Goal: Information Seeking & Learning: Check status

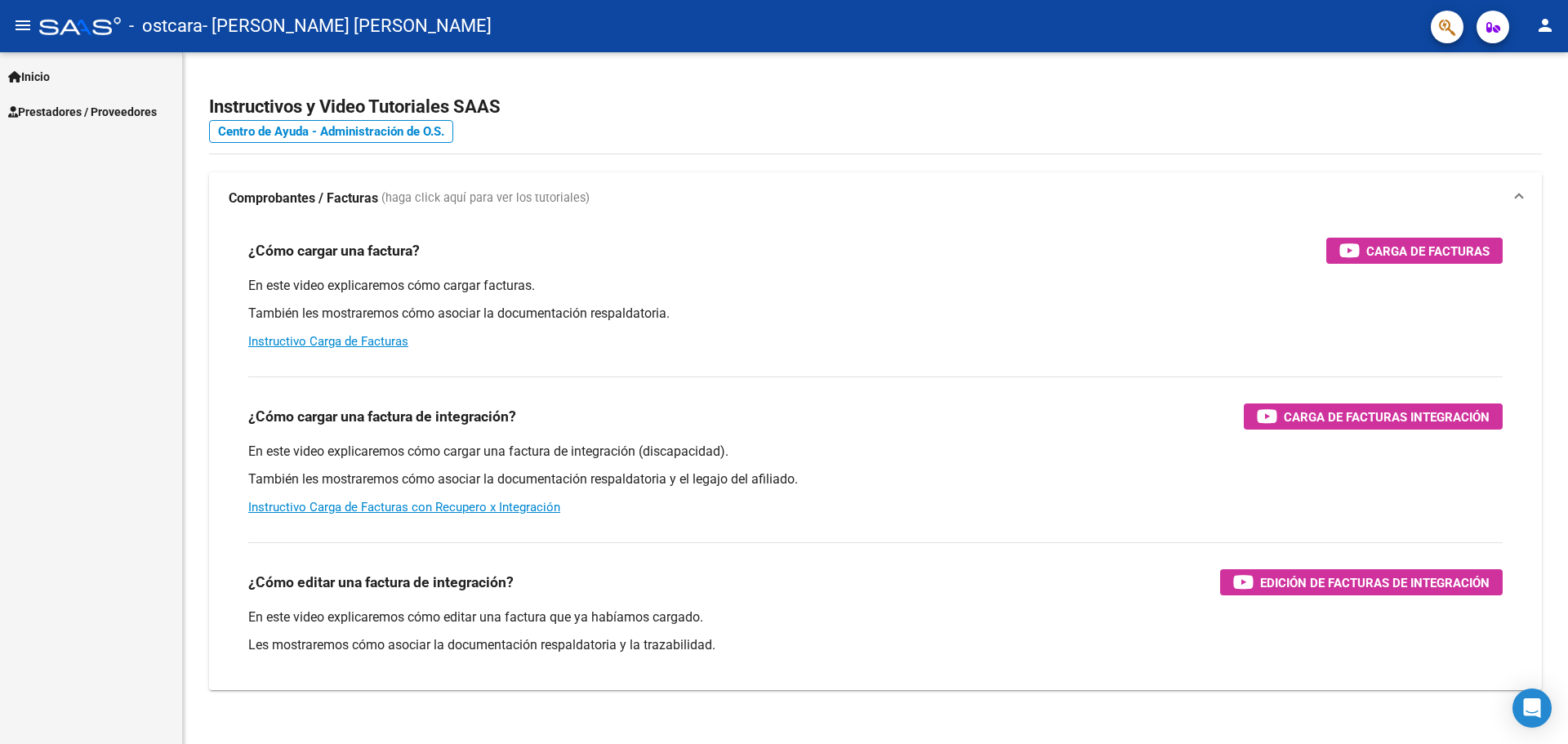
click at [1543, 20] on mat-icon "person" at bounding box center [1545, 25] width 19 height 19
click at [1498, 110] on button "exit_to_app Salir" at bounding box center [1512, 107] width 100 height 39
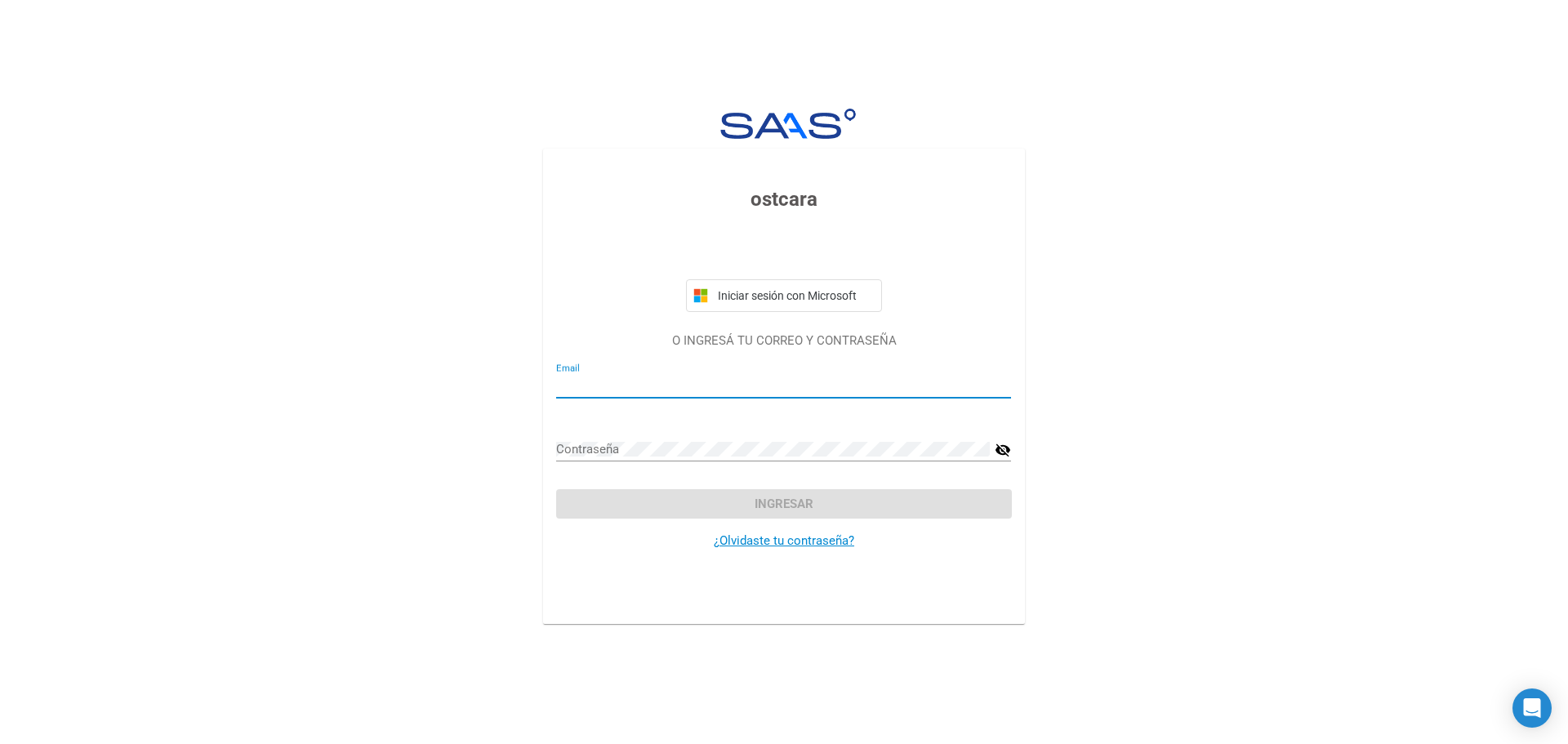
type input "[EMAIL_ADDRESS][DOMAIN_NAME]"
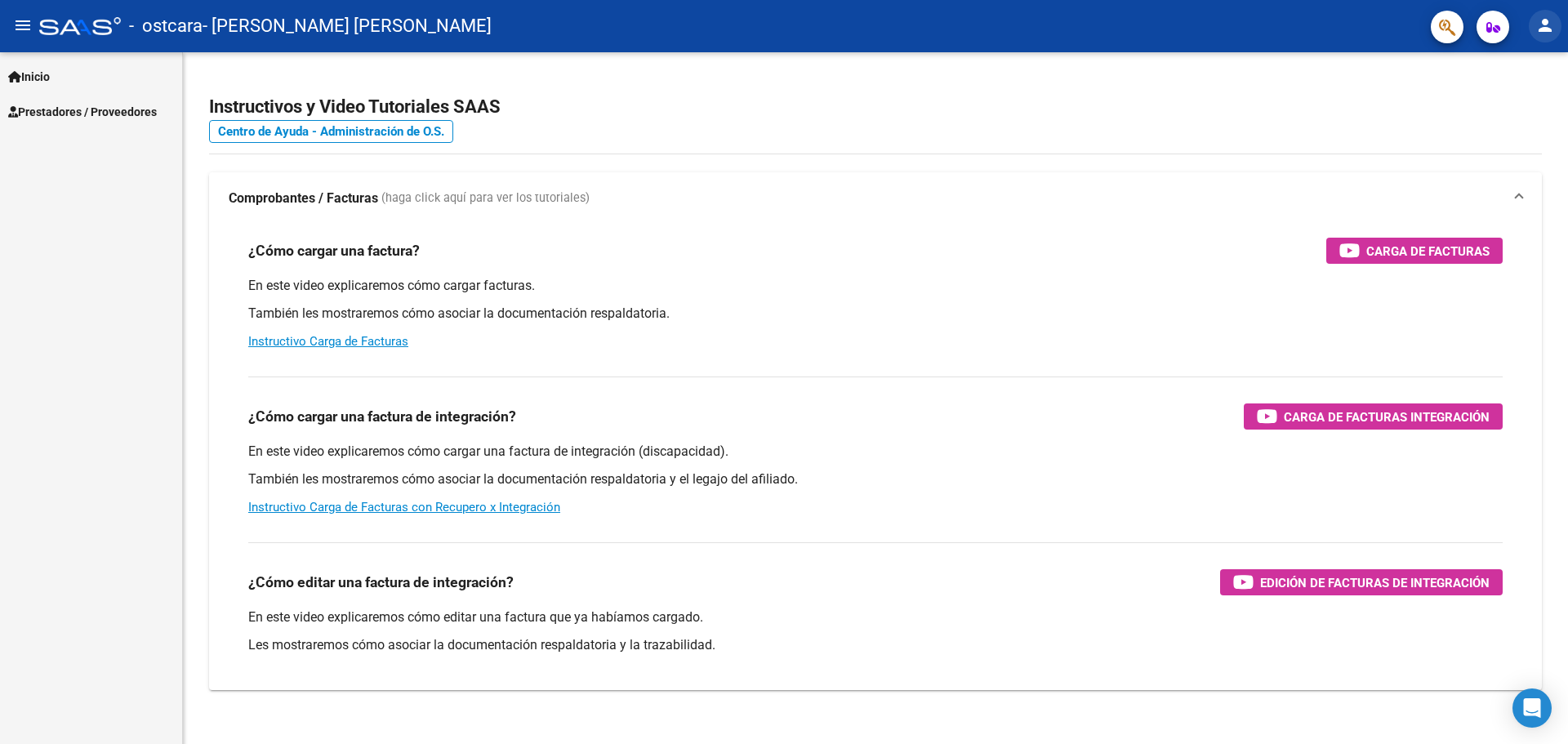
click at [1550, 20] on mat-icon "person" at bounding box center [1545, 25] width 19 height 19
click at [1493, 115] on button "exit_to_app Salir" at bounding box center [1512, 107] width 100 height 39
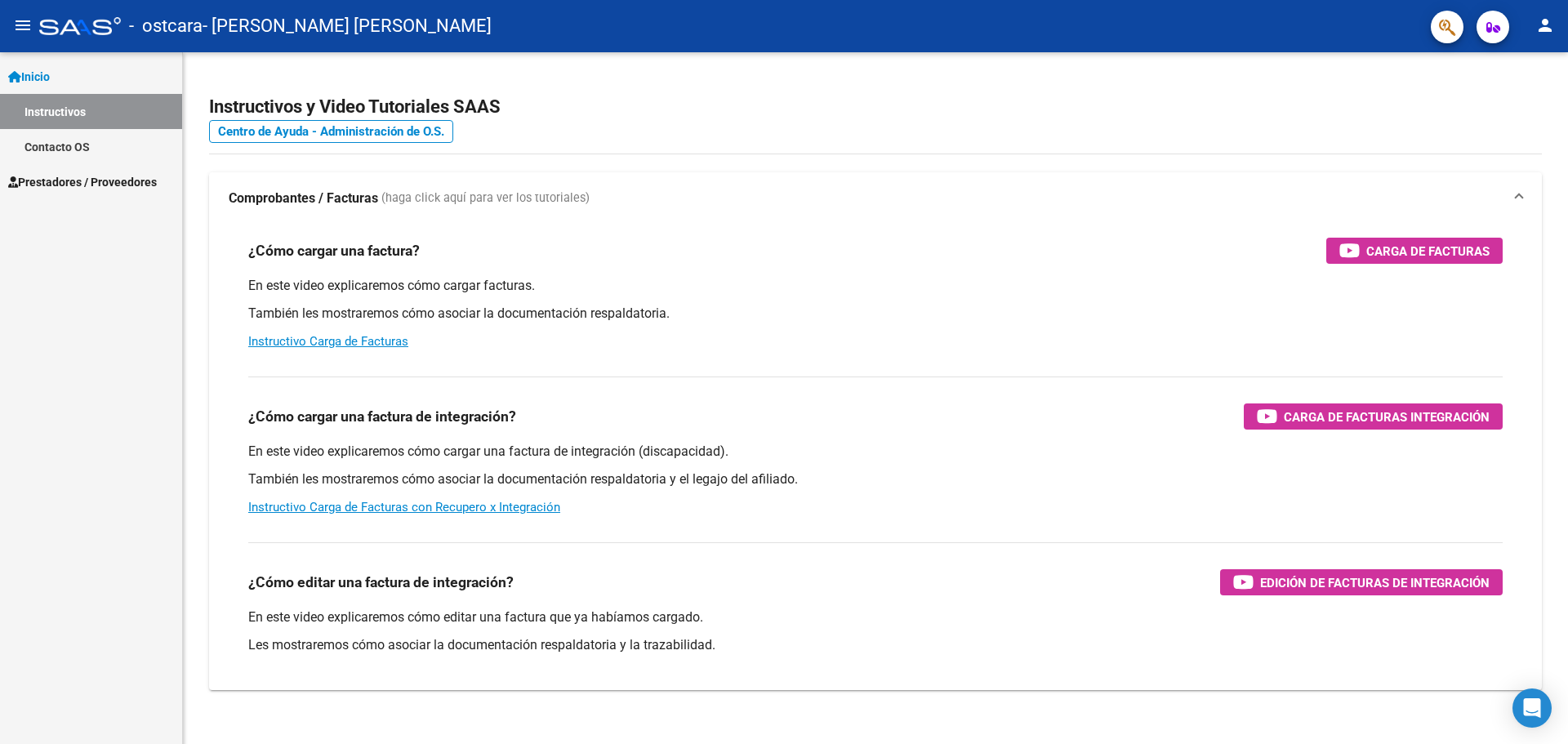
click at [46, 188] on span "Prestadores / Proveedores" at bounding box center [82, 181] width 149 height 18
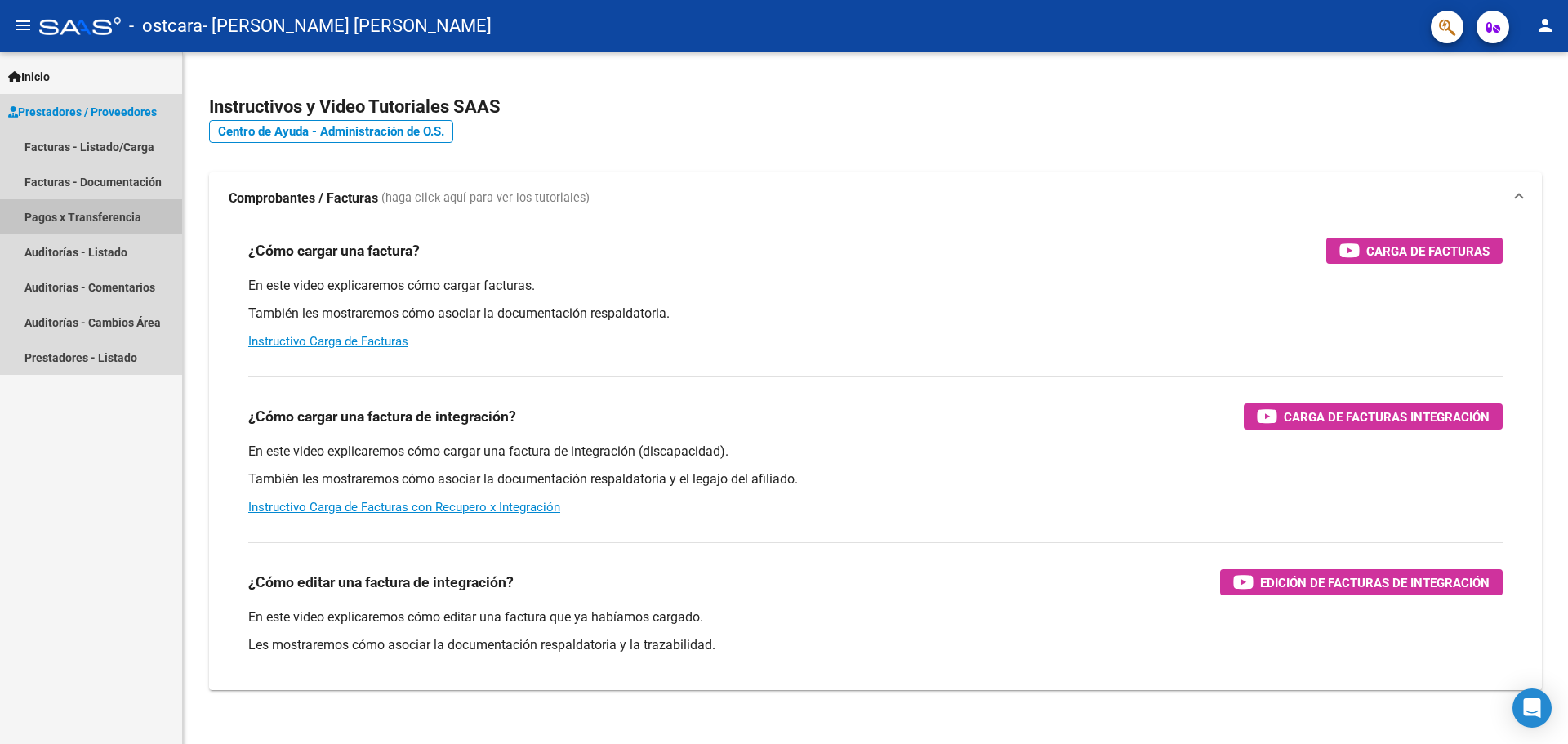
click at [73, 217] on link "Pagos x Transferencia" at bounding box center [91, 217] width 182 height 35
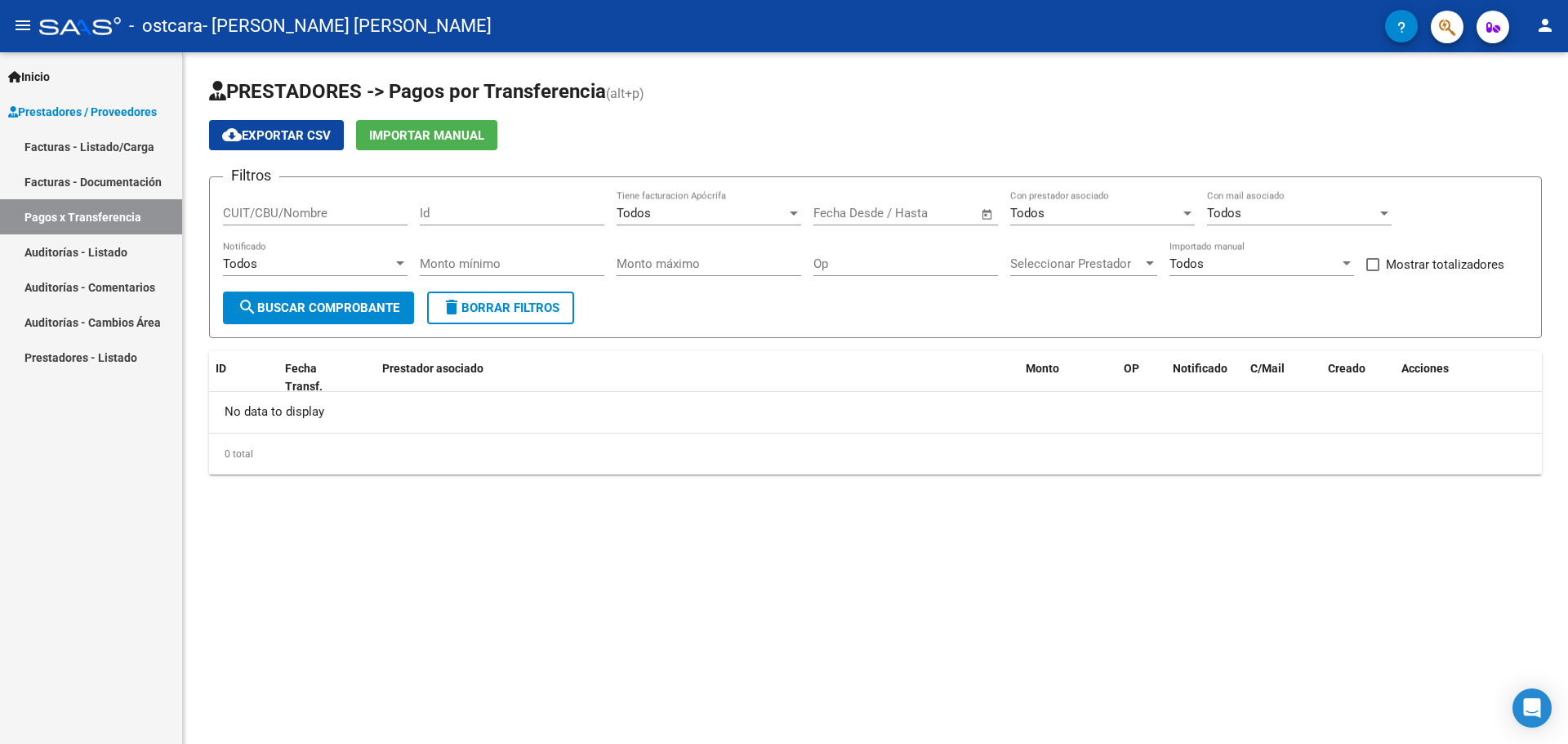
click at [290, 315] on button "search Buscar Comprobante" at bounding box center [318, 307] width 191 height 32
click at [89, 178] on link "Facturas - Documentación" at bounding box center [91, 182] width 182 height 35
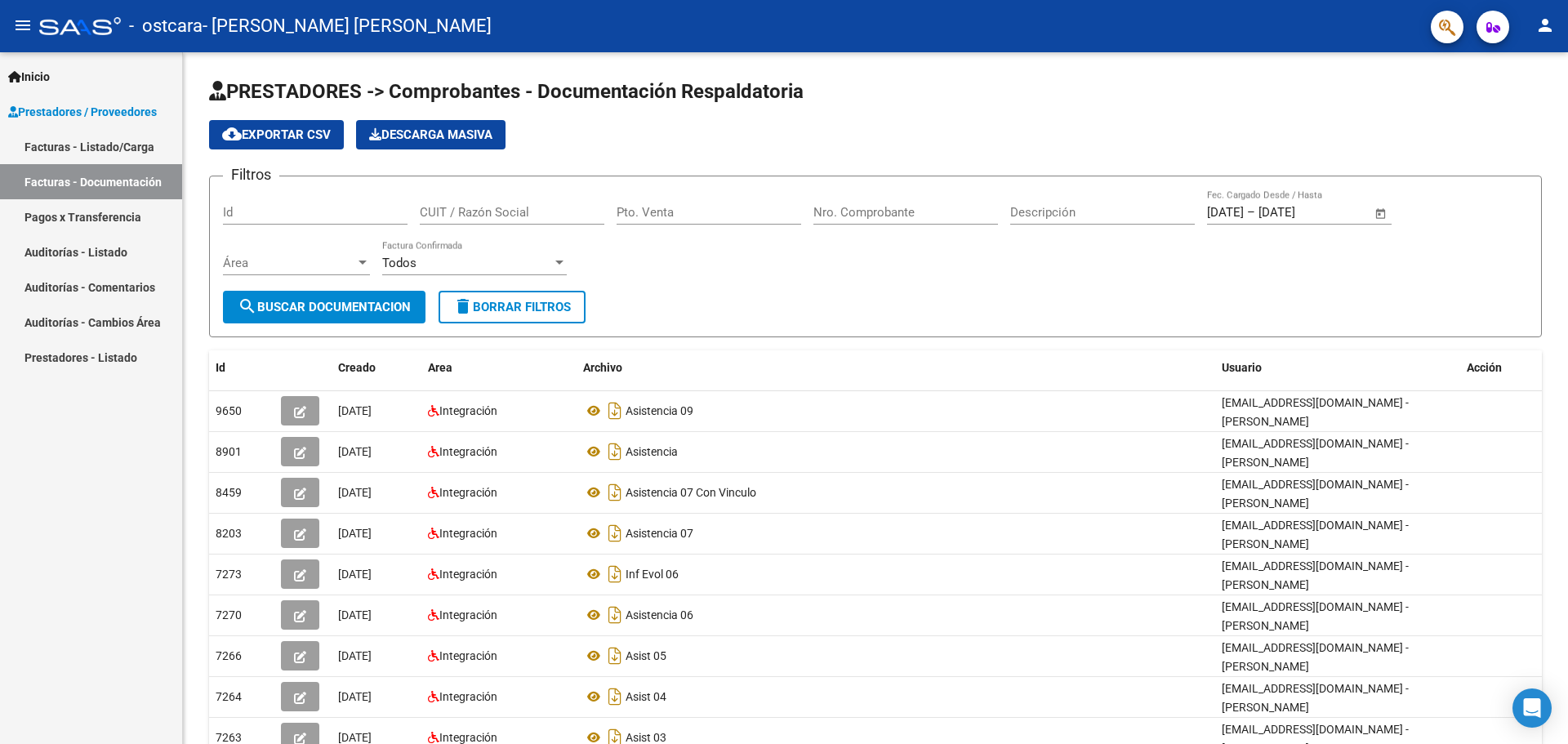
click at [98, 146] on link "Facturas - Listado/Carga" at bounding box center [91, 147] width 182 height 35
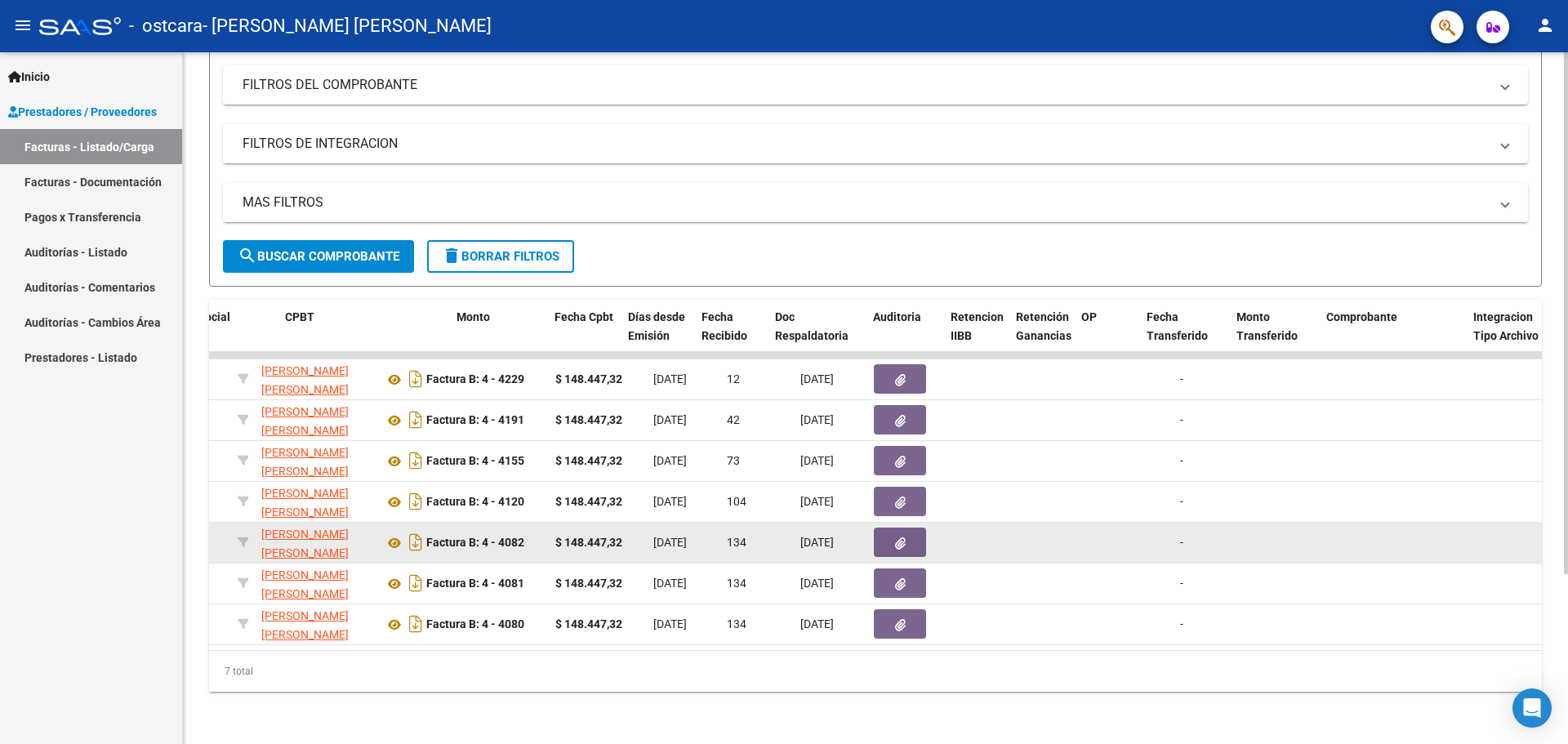
scroll to position [0, 97]
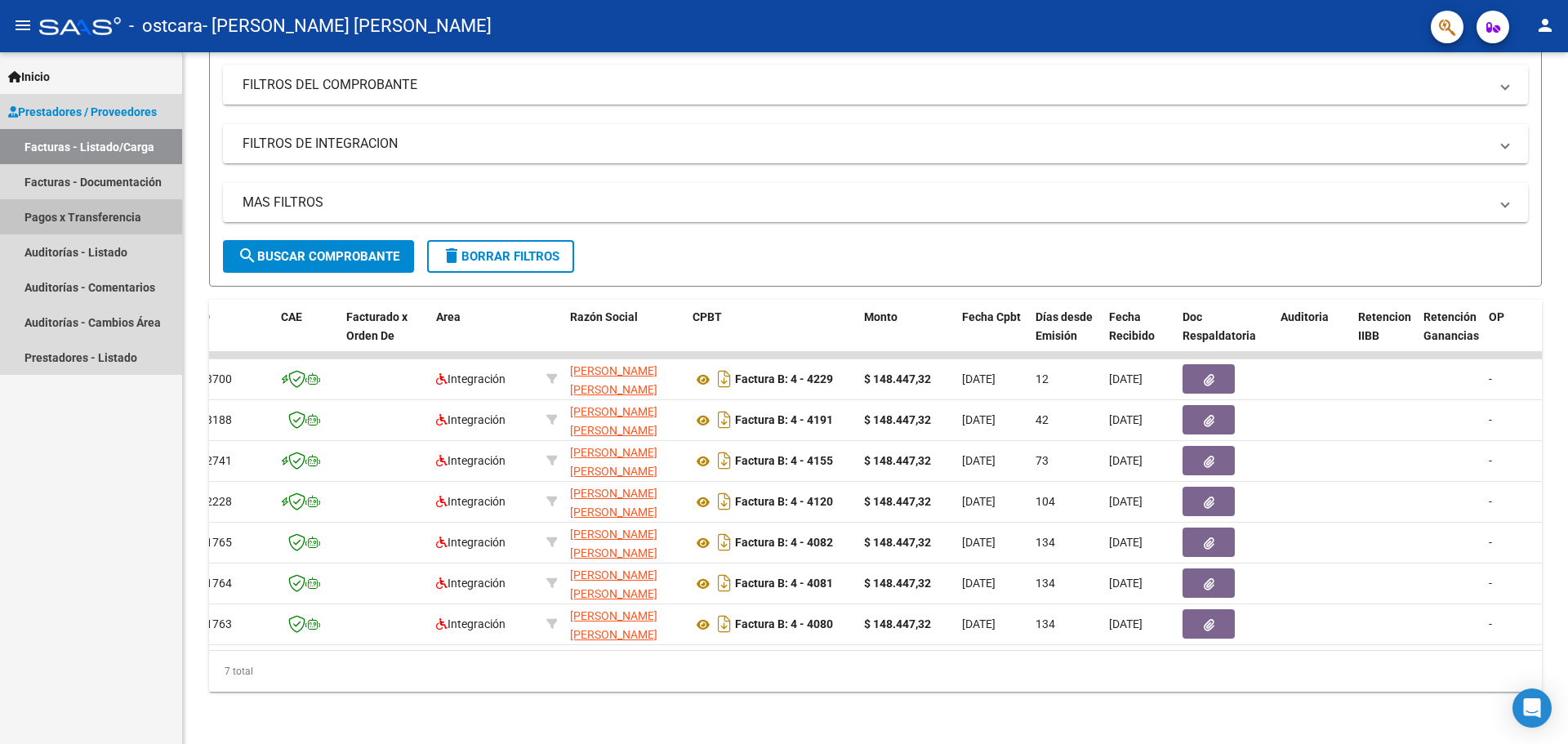
click at [94, 208] on link "Pagos x Transferencia" at bounding box center [91, 217] width 182 height 35
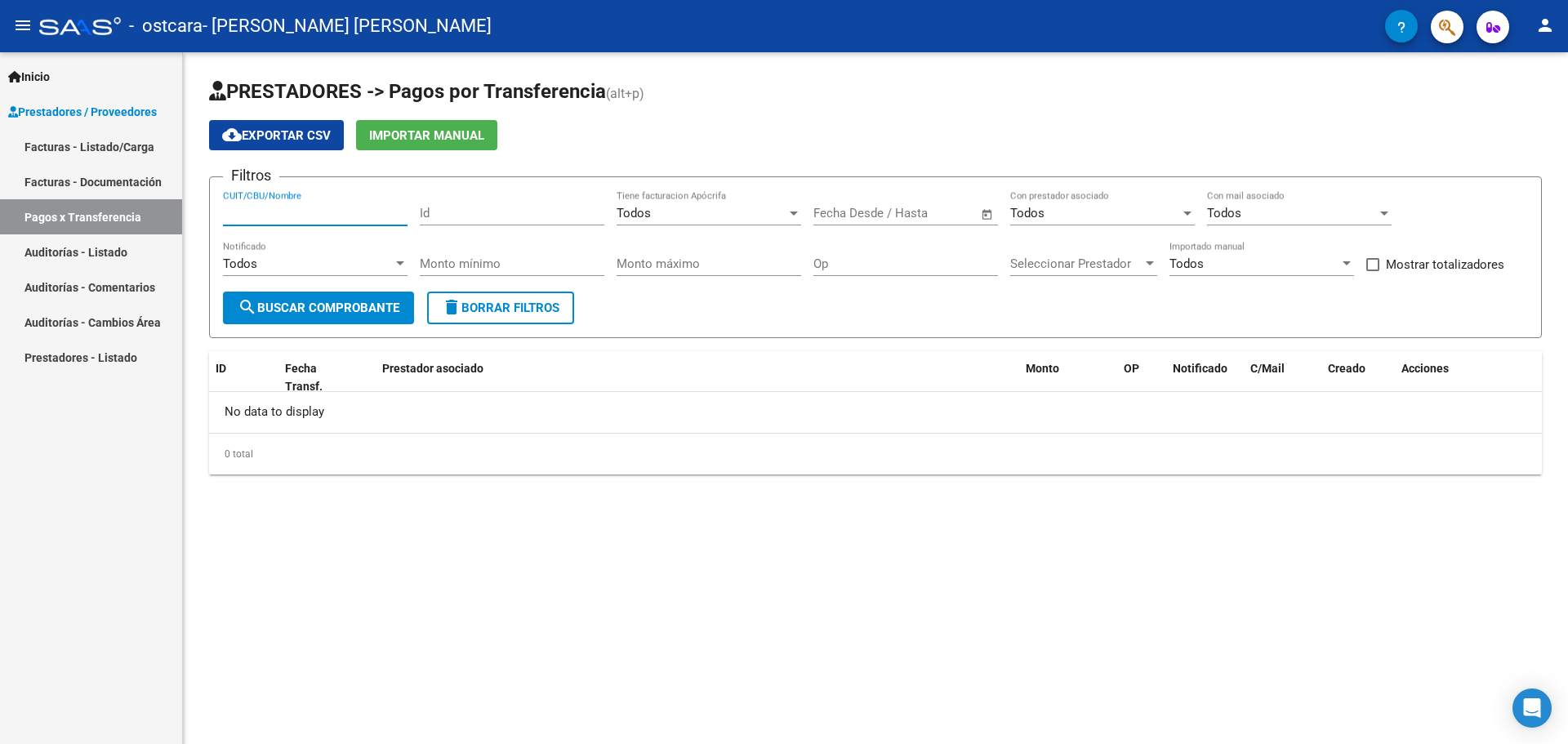
click at [321, 206] on input "CUIT/CBU/Nombre" at bounding box center [315, 213] width 185 height 15
click at [334, 263] on div "Todos" at bounding box center [308, 263] width 170 height 15
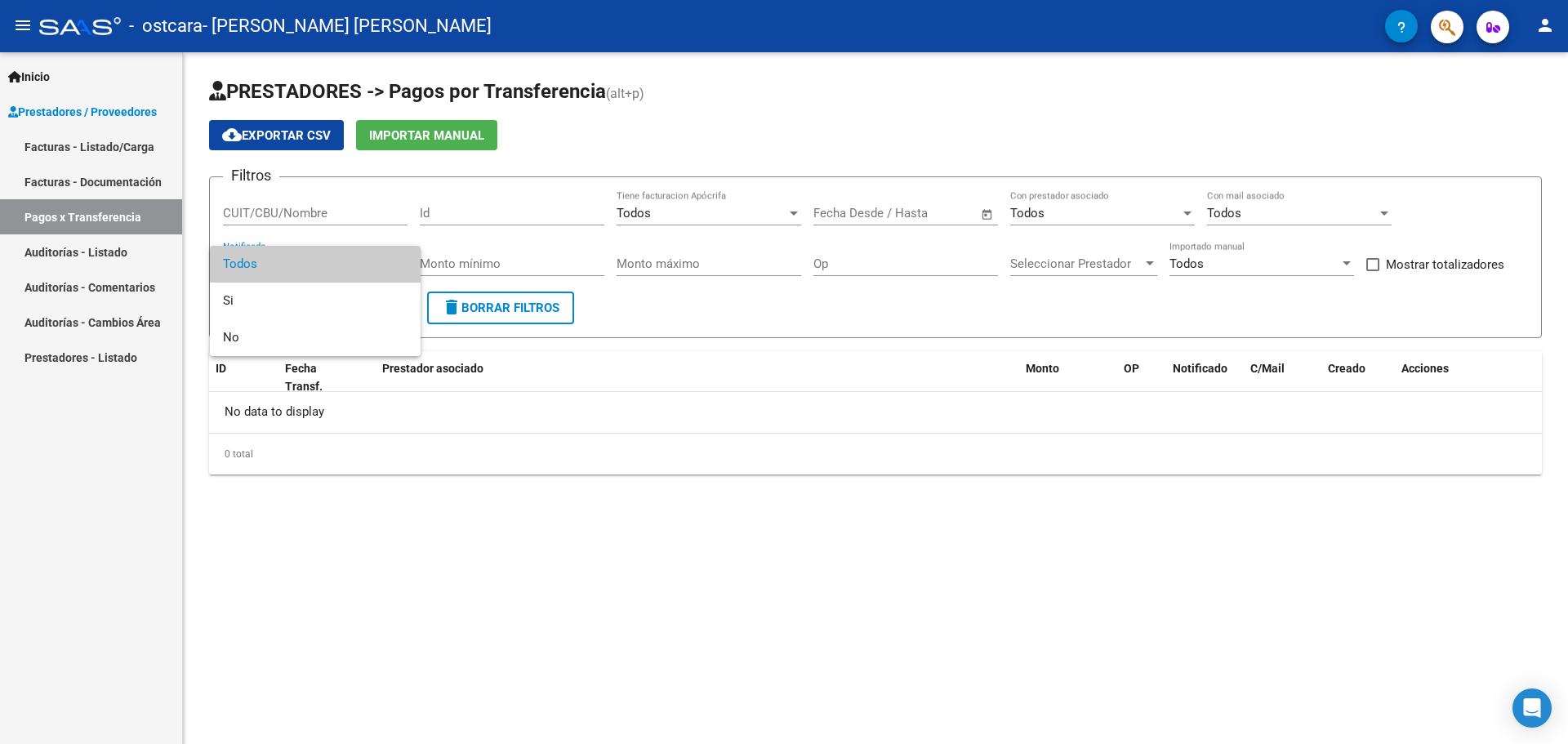
click at [640, 453] on div at bounding box center [784, 372] width 1568 height 744
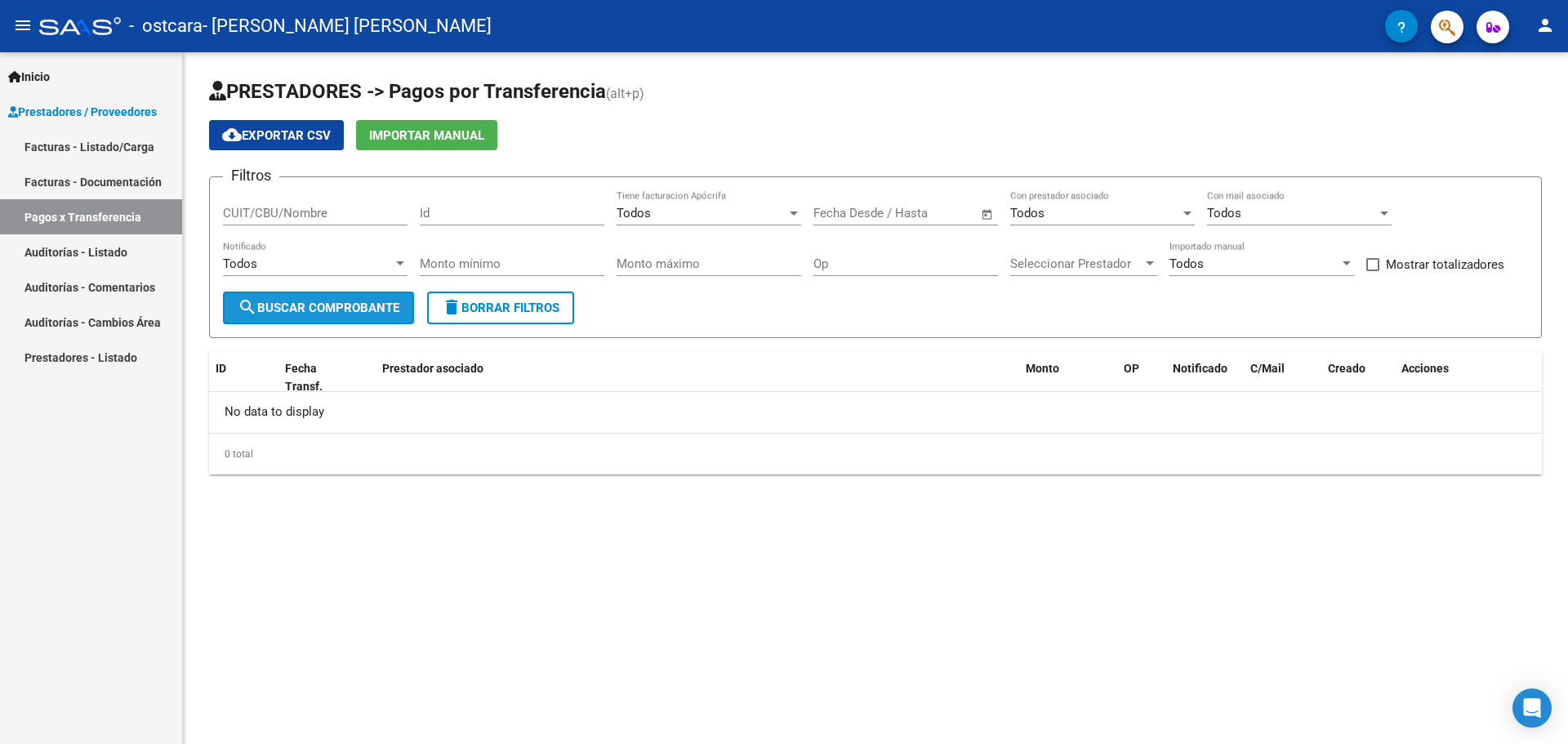
click at [342, 309] on span "search Buscar Comprobante" at bounding box center [318, 308] width 162 height 15
click at [1275, 276] on div "Todos Importado manual" at bounding box center [1262, 266] width 185 height 51
click at [982, 211] on span "Open calendar" at bounding box center [987, 213] width 39 height 39
click at [995, 257] on span "Previous month" at bounding box center [1001, 259] width 32 height 32
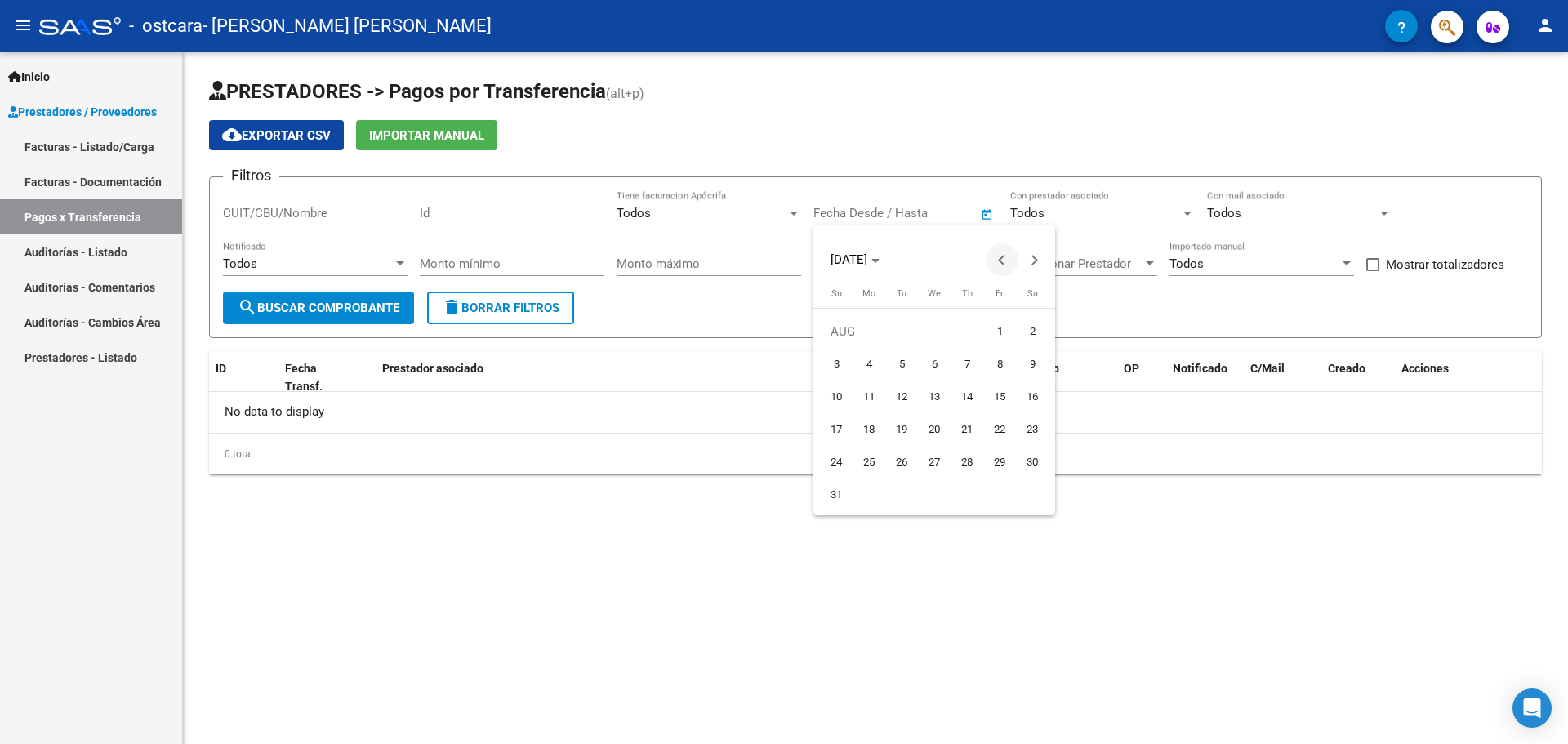
click at [995, 257] on span "Previous month" at bounding box center [1001, 259] width 32 height 32
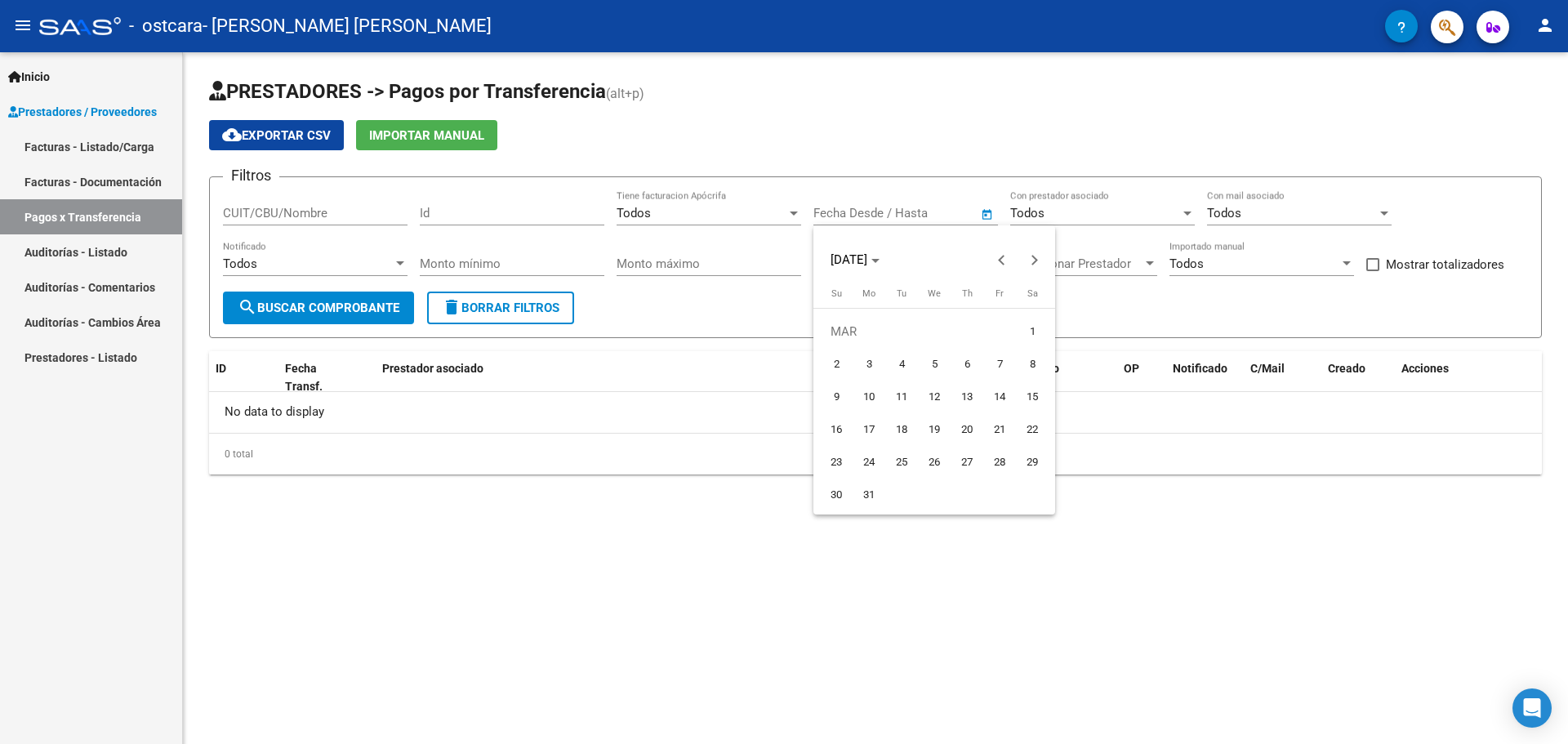
click at [1020, 325] on span "1" at bounding box center [1033, 332] width 30 height 30
type input "[DATE]"
click at [815, 678] on div at bounding box center [784, 372] width 1568 height 744
click at [288, 300] on span "search Buscar Comprobante" at bounding box center [318, 308] width 162 height 15
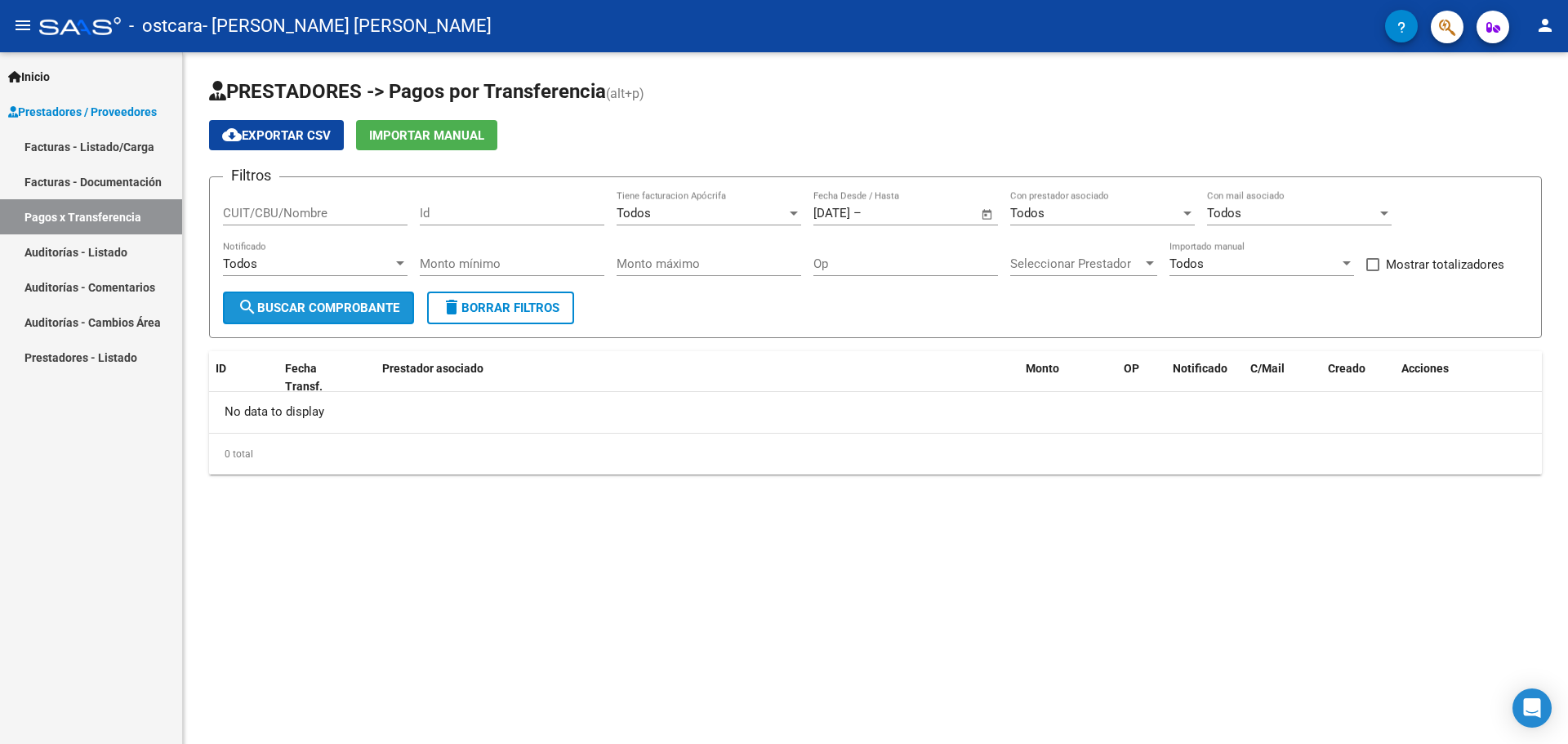
click at [369, 311] on span "search Buscar Comprobante" at bounding box center [318, 308] width 162 height 15
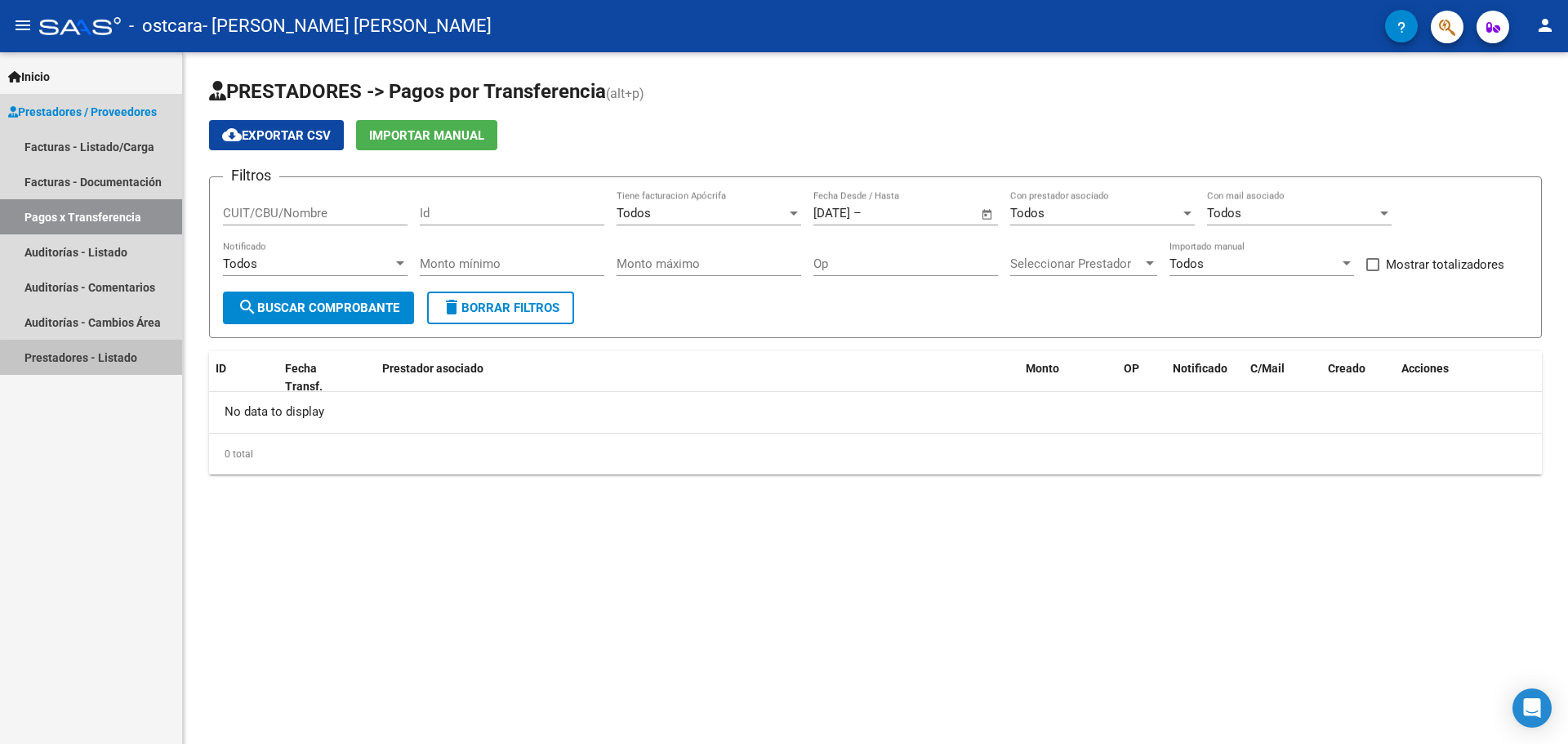
click at [92, 359] on link "Prestadores - Listado" at bounding box center [91, 357] width 182 height 35
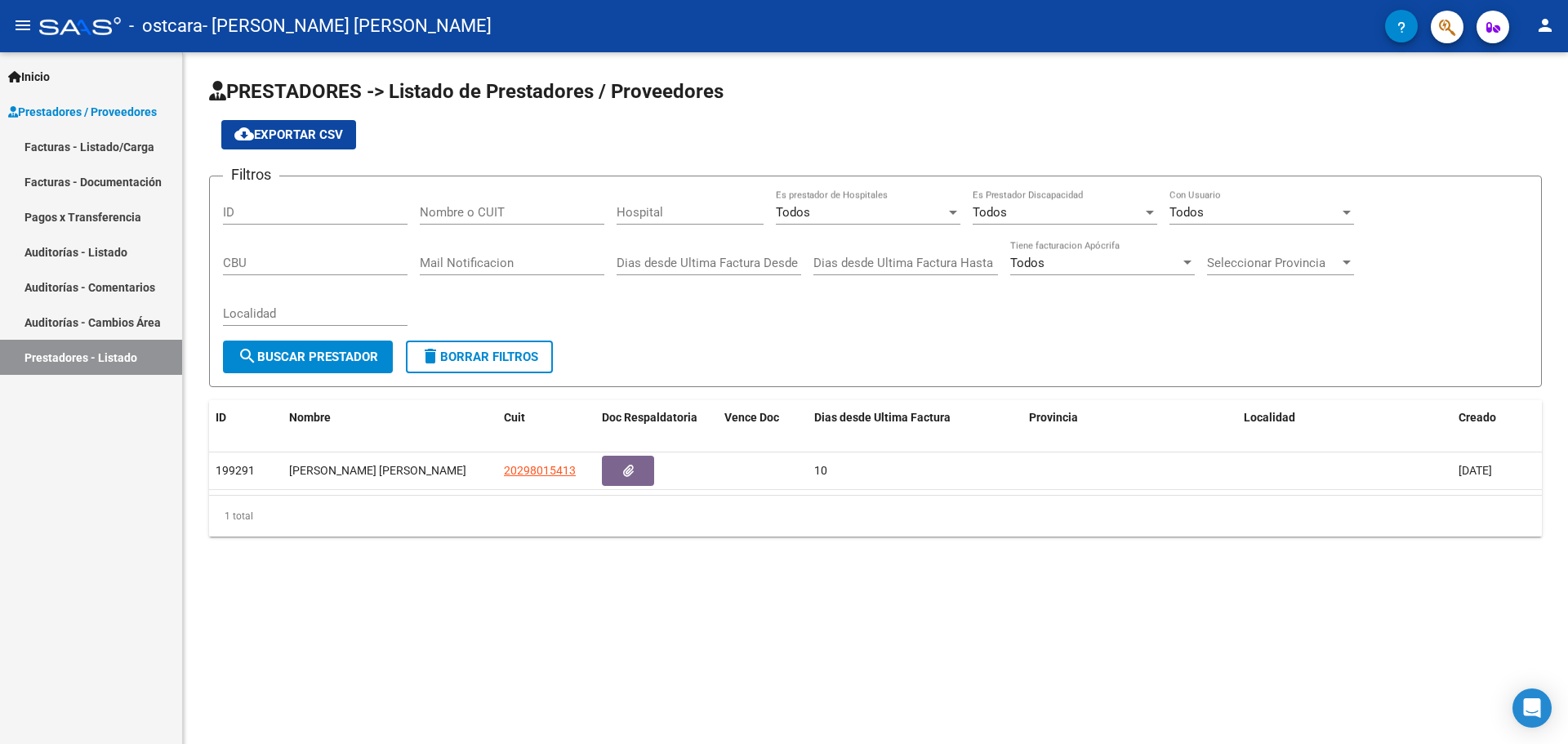
click at [122, 148] on link "Facturas - Listado/Carga" at bounding box center [91, 147] width 182 height 35
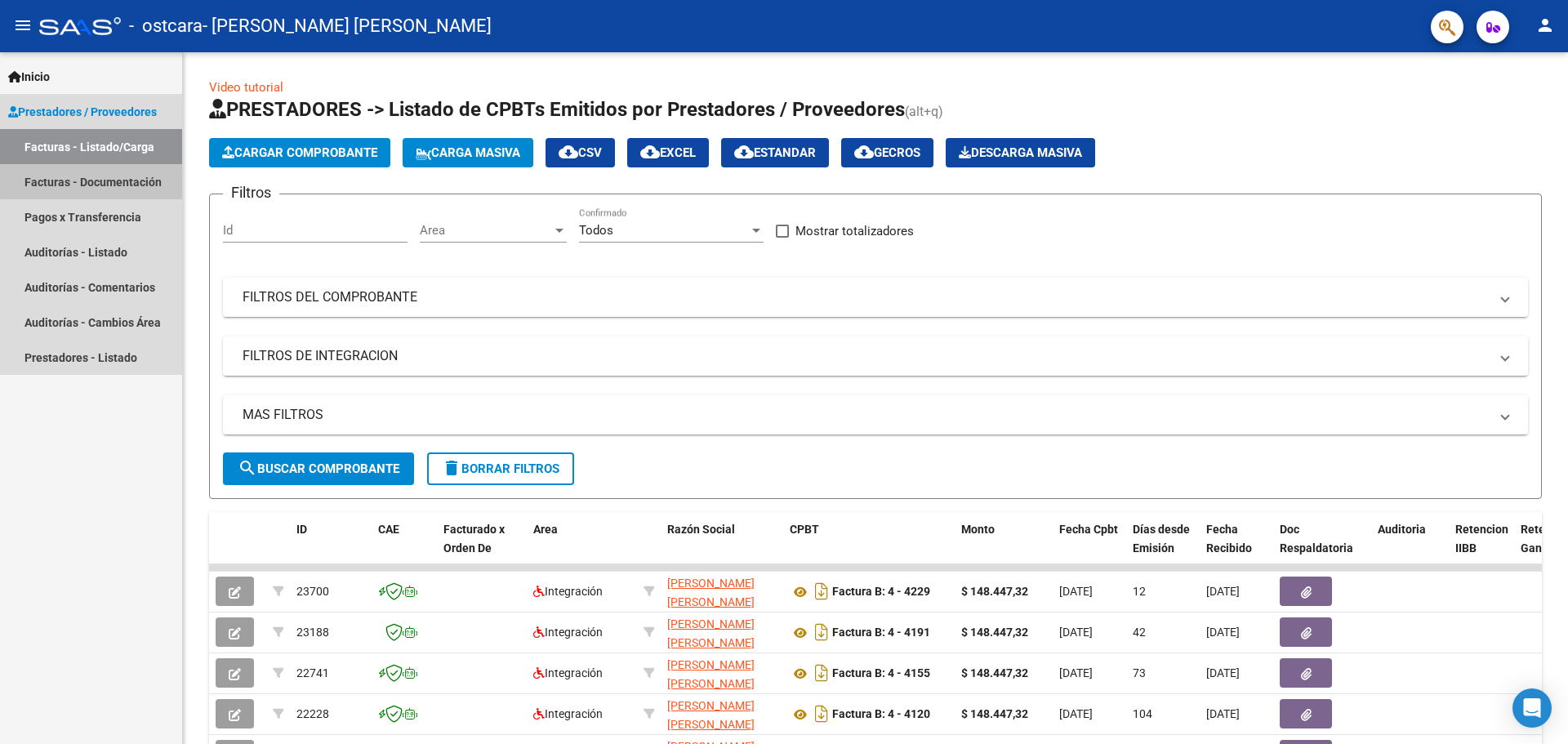
click at [115, 178] on link "Facturas - Documentación" at bounding box center [91, 182] width 182 height 35
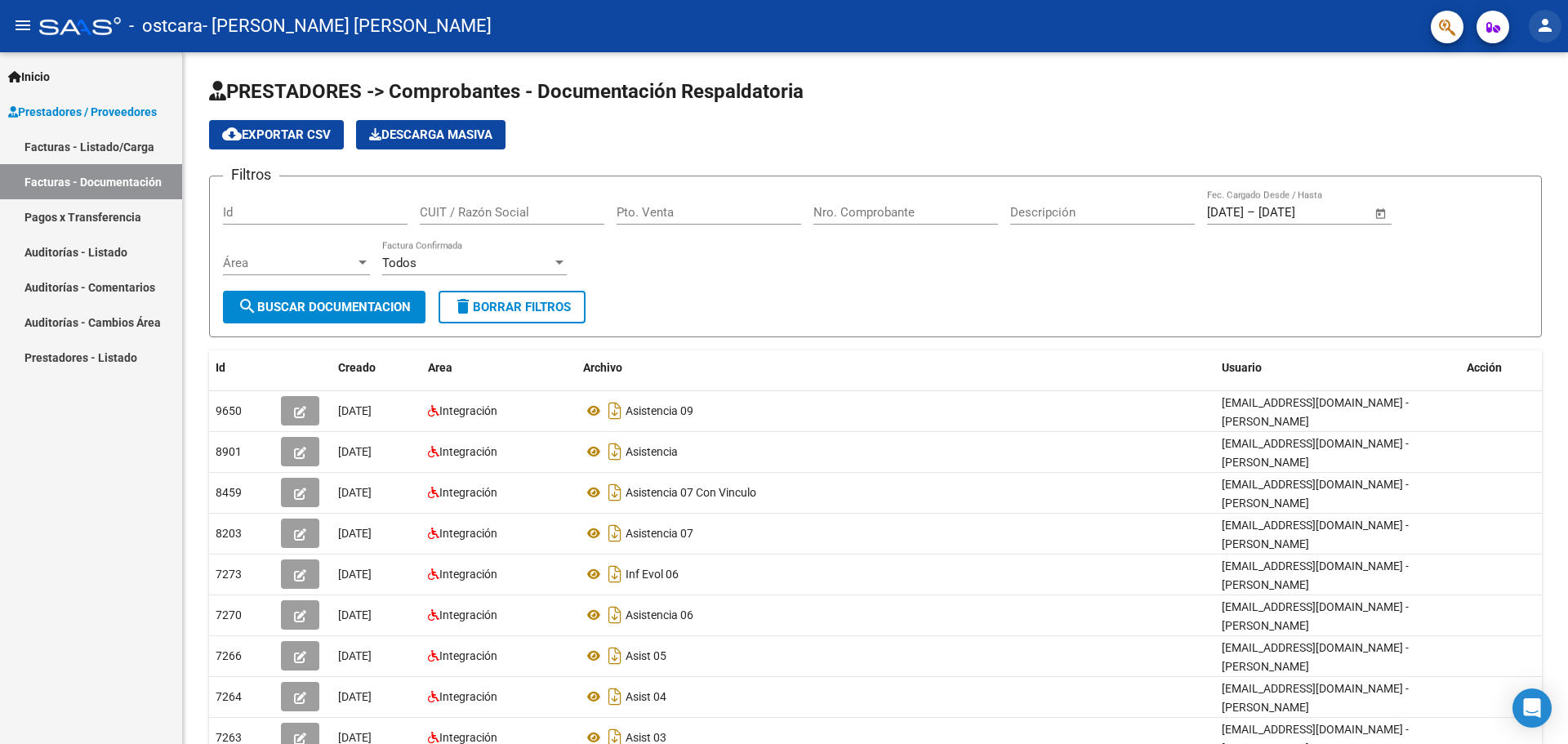
click at [1547, 30] on mat-icon "person" at bounding box center [1545, 25] width 19 height 19
click at [1496, 98] on button "exit_to_app Salir" at bounding box center [1512, 107] width 100 height 39
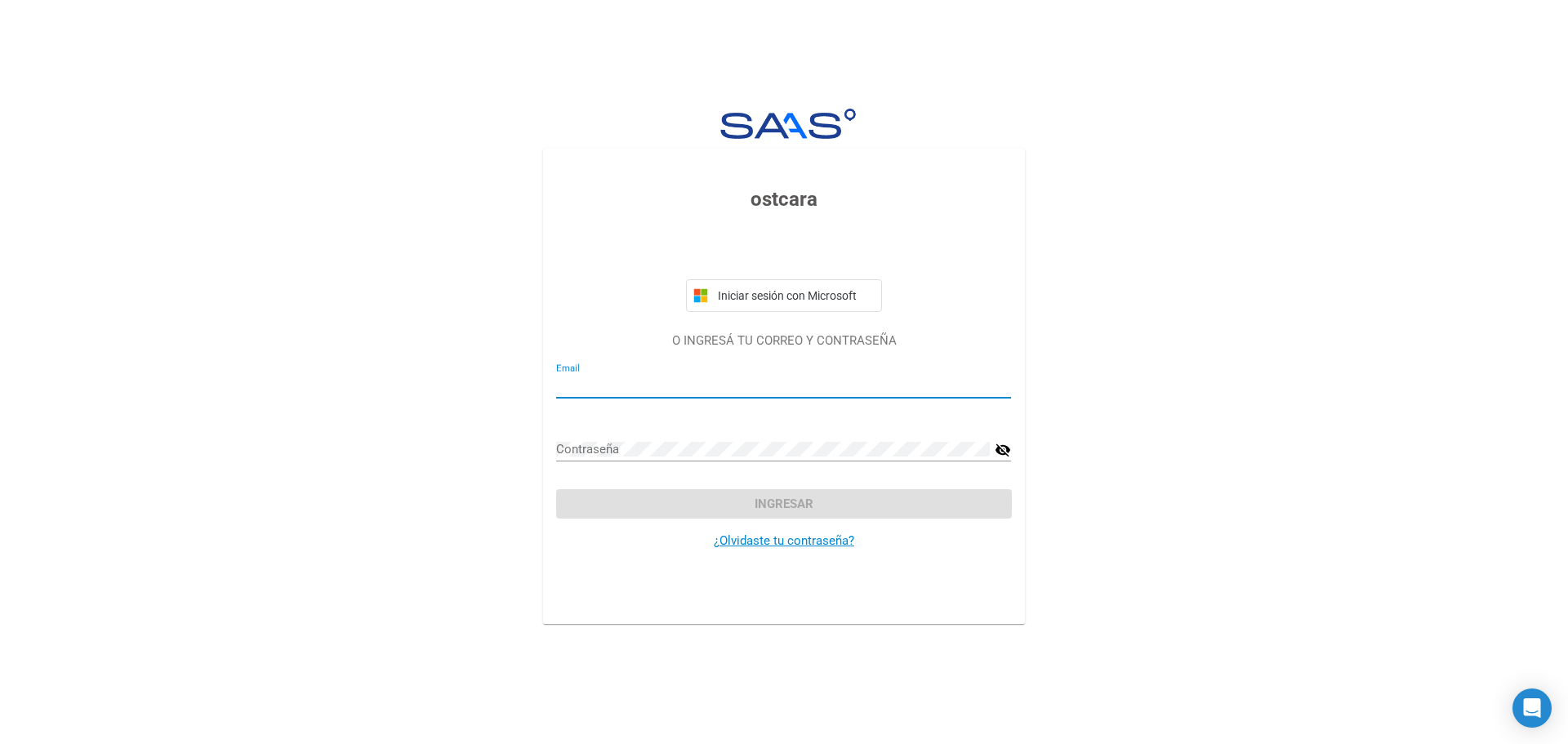
type input "[EMAIL_ADDRESS][DOMAIN_NAME]"
